Goal: Use online tool/utility: Utilize a website feature to perform a specific function

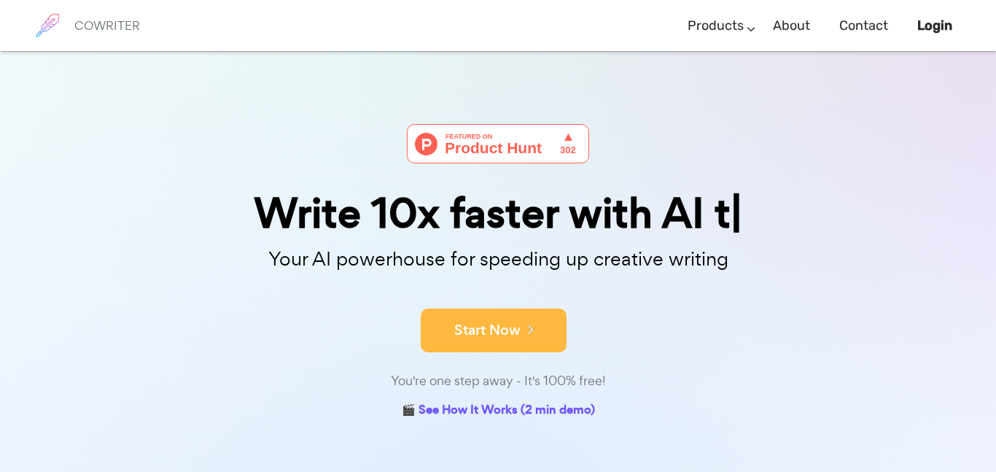
click at [465, 341] on button "Start Now" at bounding box center [494, 330] width 146 height 44
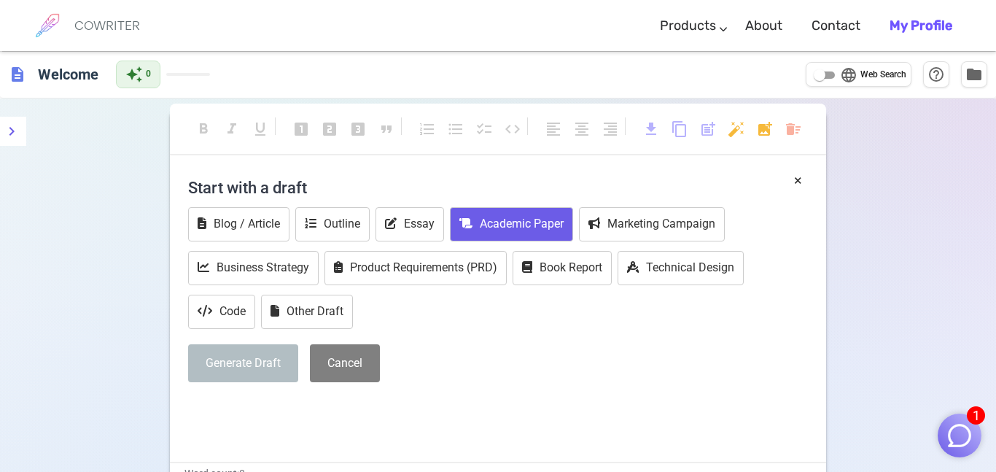
click at [504, 220] on button "Academic Paper" at bounding box center [511, 224] width 123 height 34
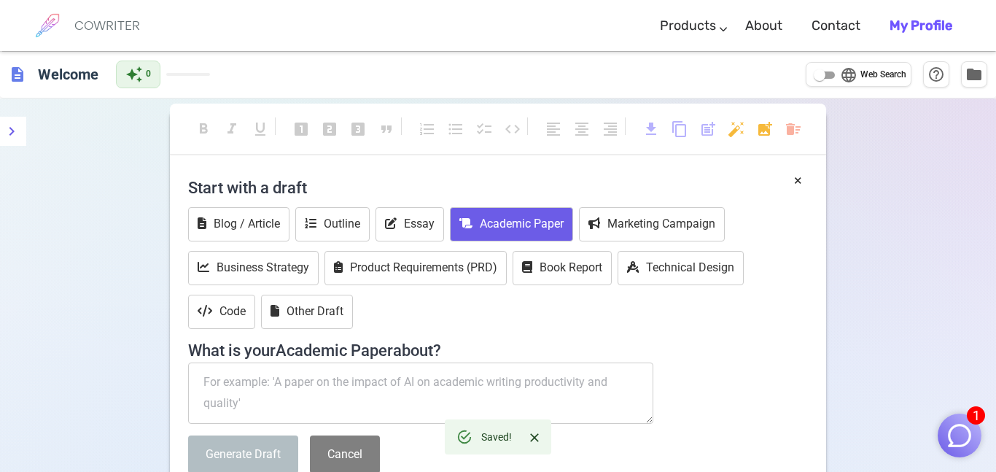
click at [317, 376] on textarea at bounding box center [420, 392] width 465 height 61
paste textarea "Write from [PERSON_NAME] point of view. Describe the night you trampled the chi…"
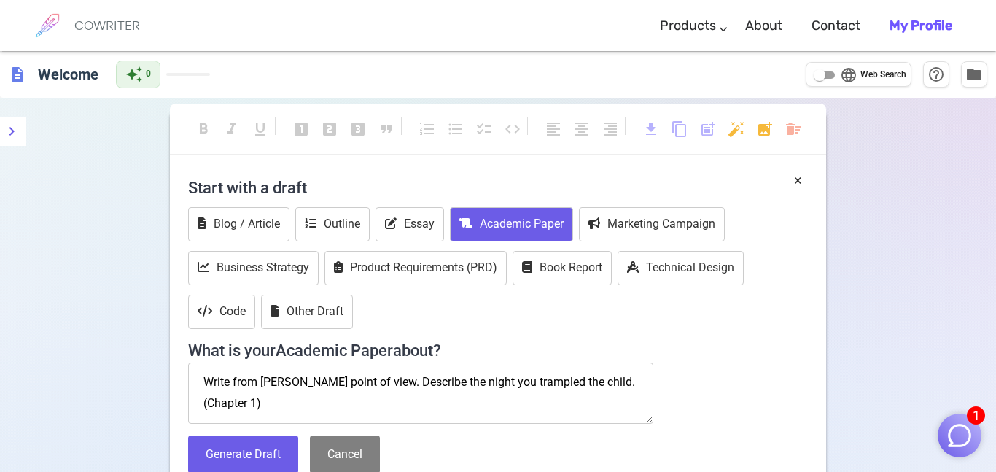
scroll to position [8, 0]
type textarea "Write from Mr Hyde’s point of view. Describe the night you trampled the child. …"
click at [264, 446] on button "Generate Draft" at bounding box center [243, 454] width 110 height 39
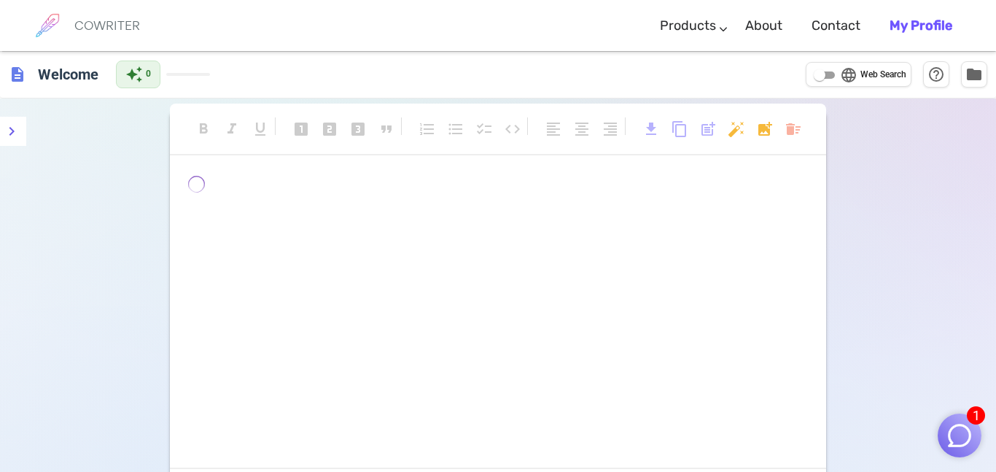
click at [198, 182] on span "﻿" at bounding box center [196, 184] width 17 height 17
